Goal: Task Accomplishment & Management: Use online tool/utility

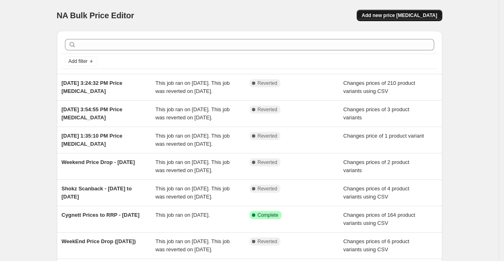
click at [428, 17] on span "Add new price [MEDICAL_DATA]" at bounding box center [400, 15] width 76 height 6
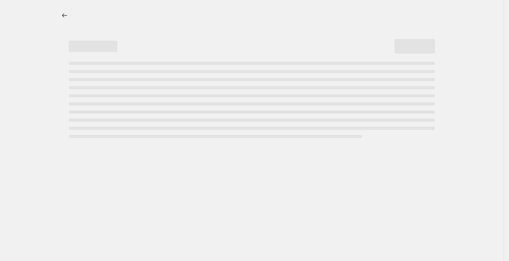
select select "percentage"
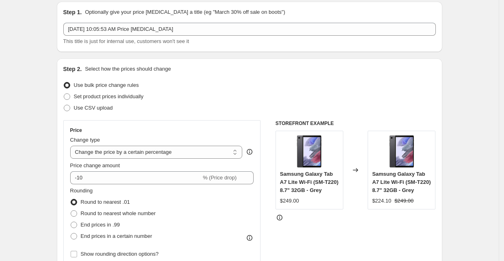
scroll to position [45, 0]
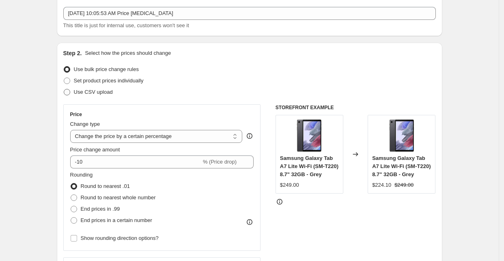
click at [70, 91] on span at bounding box center [67, 92] width 6 height 6
click at [64, 89] on input "Use CSV upload" at bounding box center [64, 89] width 0 height 0
radio input "true"
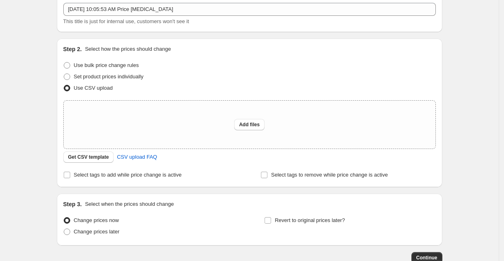
scroll to position [101, 0]
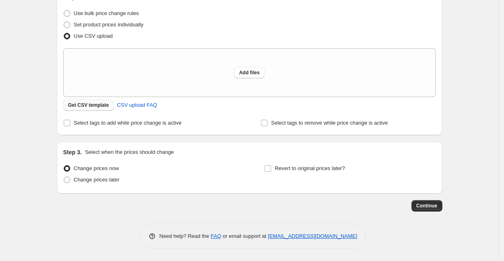
click at [86, 102] on span "Get CSV template" at bounding box center [88, 105] width 41 height 6
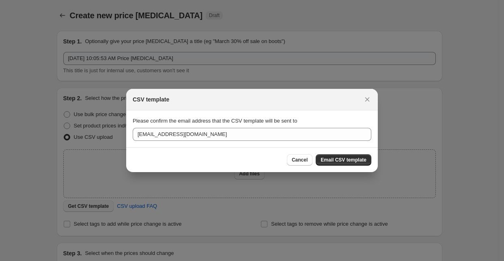
scroll to position [0, 0]
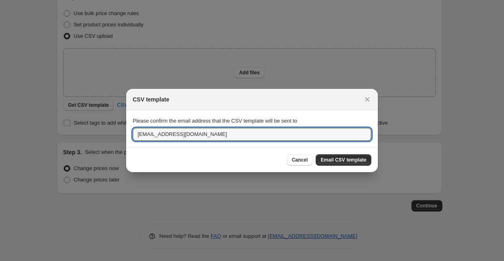
drag, startPoint x: 155, startPoint y: 135, endPoint x: 123, endPoint y: 127, distance: 32.3
click at [123, 261] on div "CSV template Please confirm the email address that the CSV template will be sen…" at bounding box center [252, 261] width 504 height 0
type input "[EMAIL_ADDRESS][DOMAIN_NAME]"
click at [345, 157] on span "Email CSV template" at bounding box center [344, 160] width 46 height 6
